Goal: Navigation & Orientation: Find specific page/section

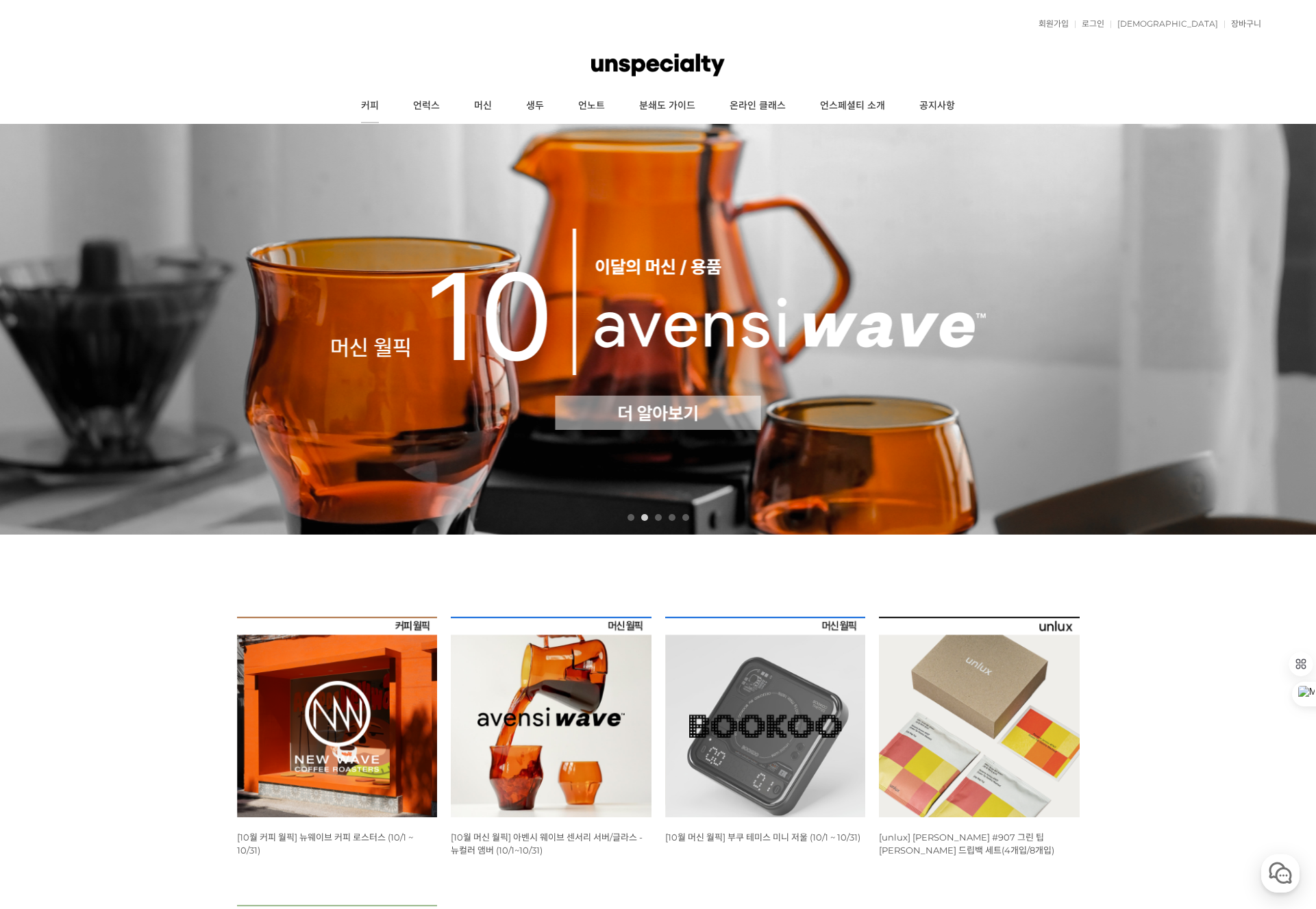
click at [374, 109] on link "커피" at bounding box center [369, 106] width 52 height 34
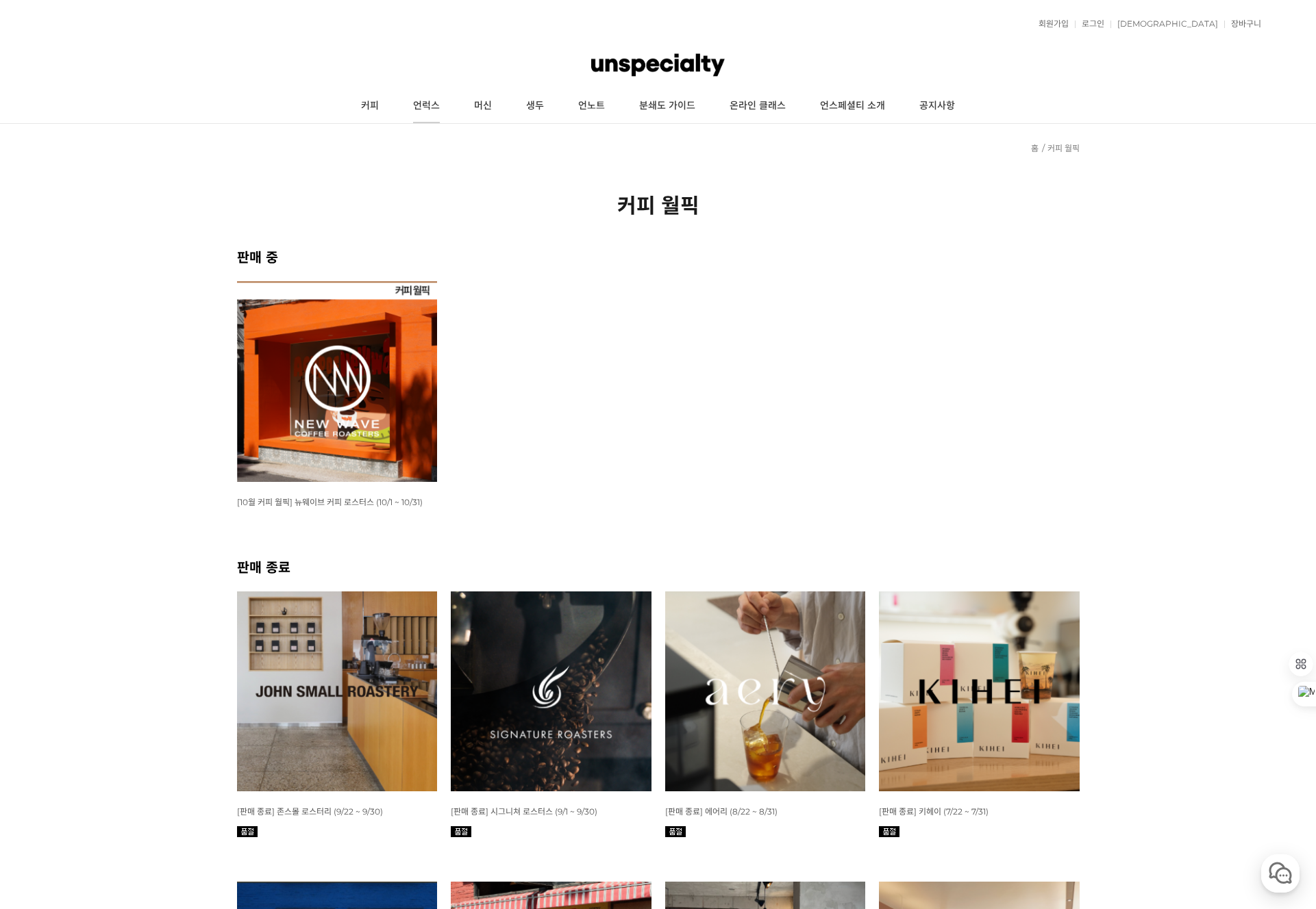
click at [432, 110] on link "언럭스" at bounding box center [426, 106] width 61 height 34
